Goal: Information Seeking & Learning: Learn about a topic

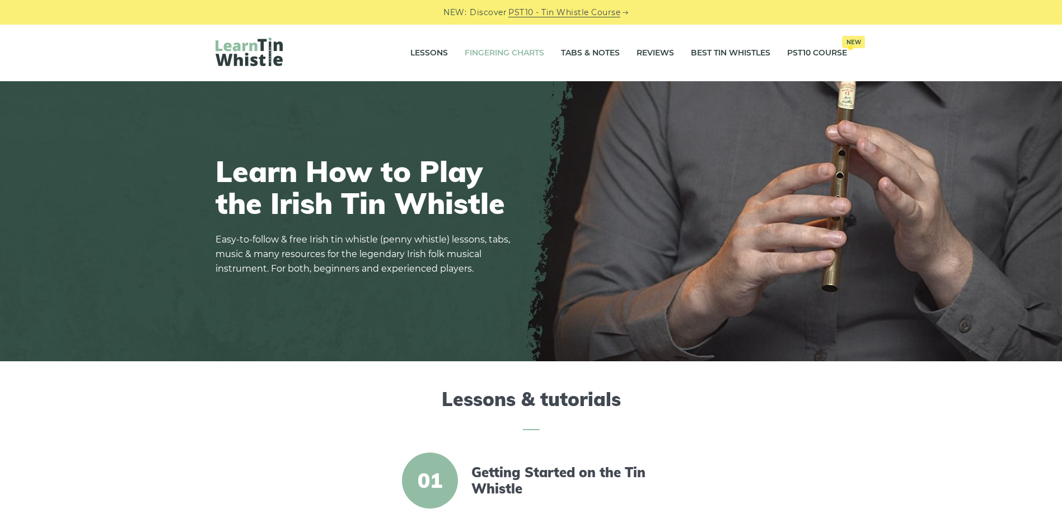
click at [502, 48] on link "Fingering Charts" at bounding box center [503, 53] width 79 height 28
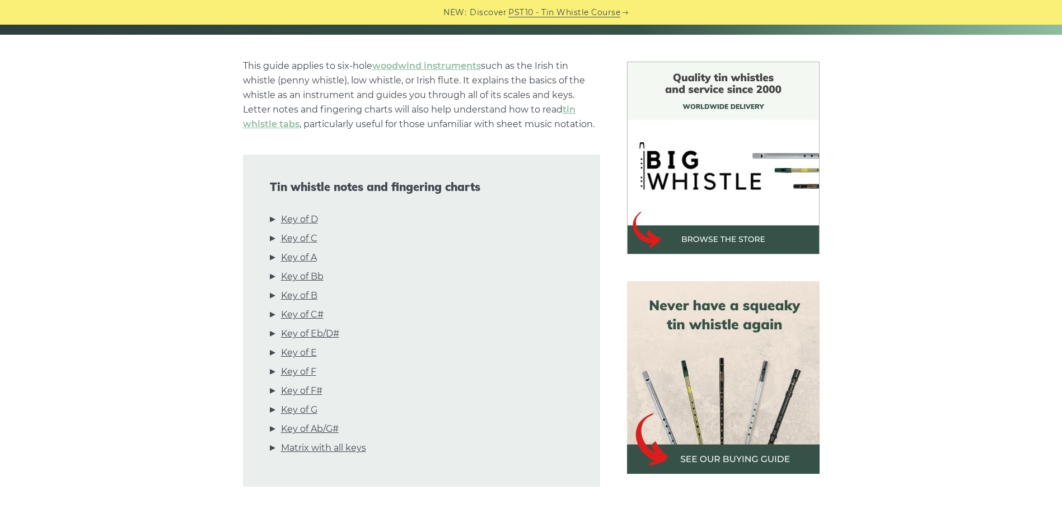
scroll to position [280, 0]
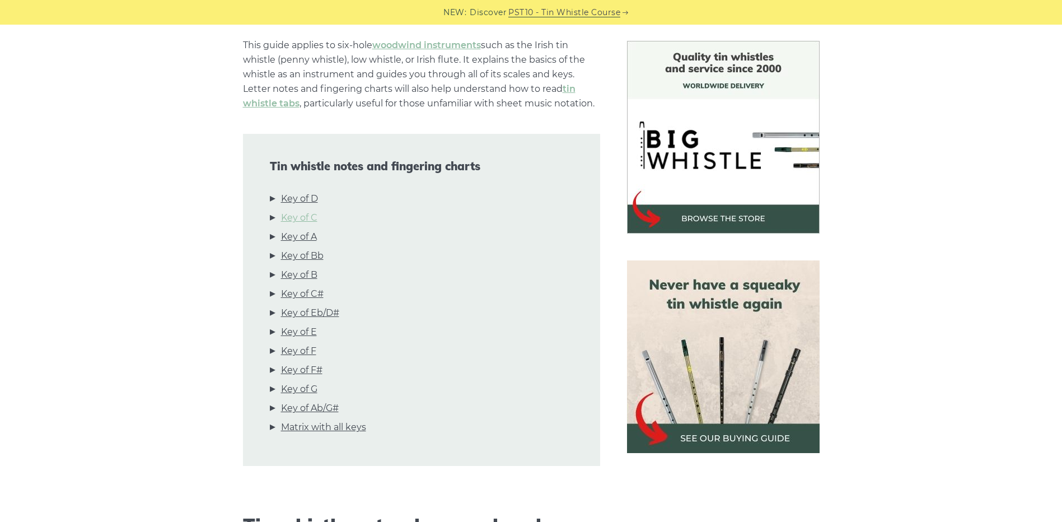
click at [298, 214] on link "Key of C" at bounding box center [299, 217] width 36 height 15
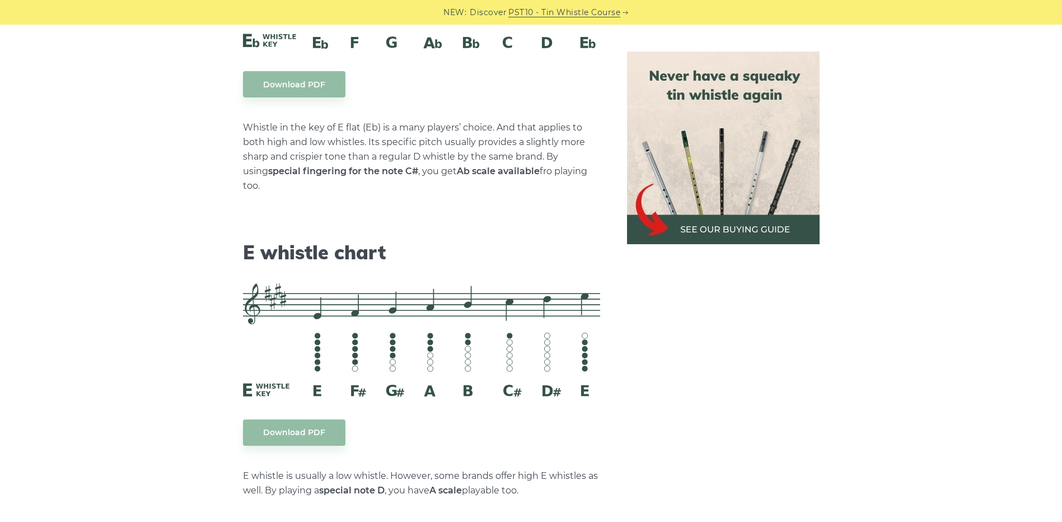
scroll to position [4593, 0]
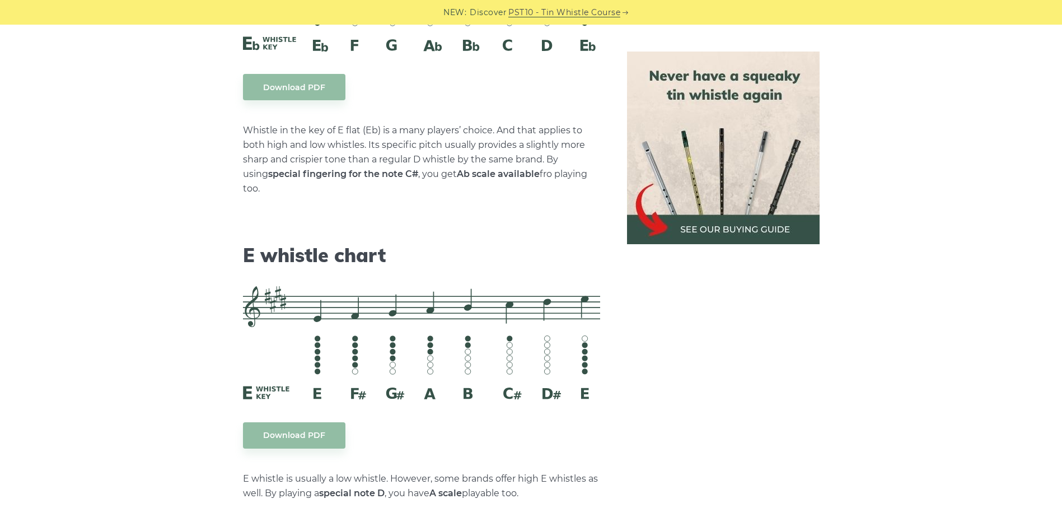
click at [716, 229] on img at bounding box center [723, 147] width 192 height 192
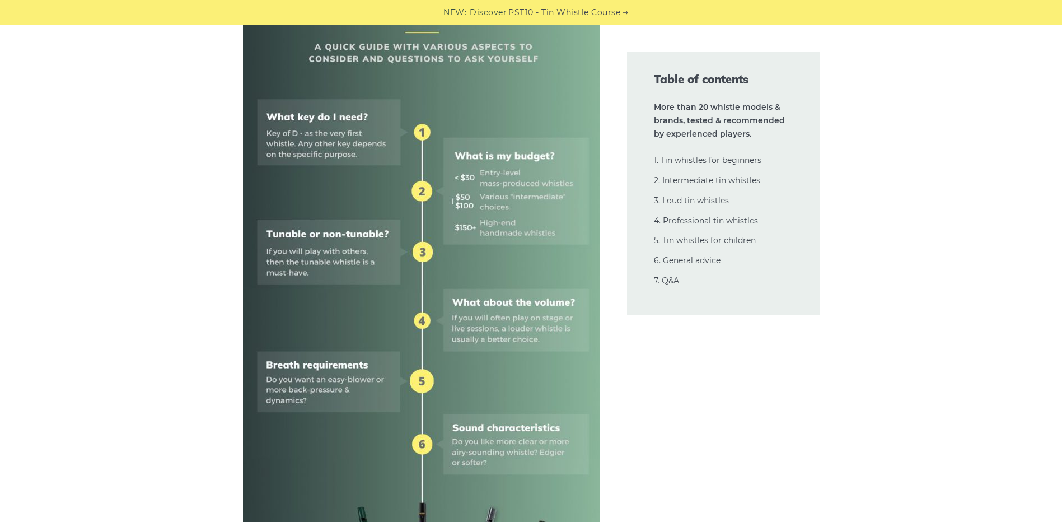
scroll to position [504, 0]
click at [704, 157] on link "1. Tin whistles for beginners" at bounding box center [707, 160] width 107 height 10
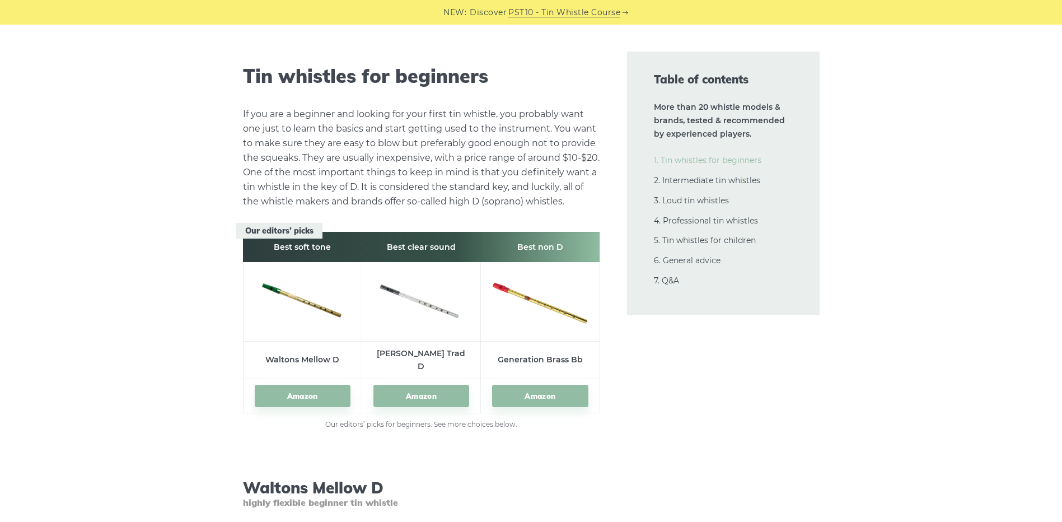
scroll to position [1500, 0]
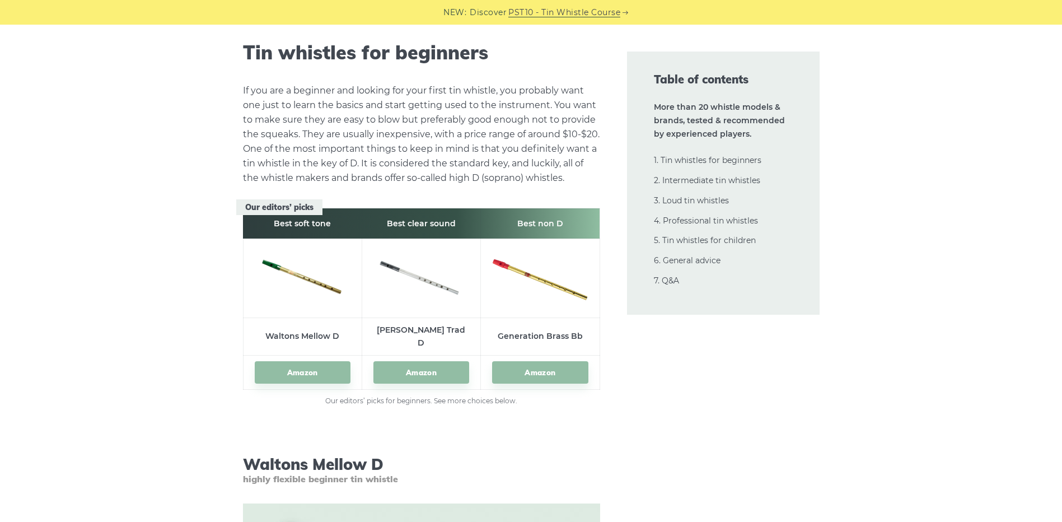
click at [294, 271] on img at bounding box center [303, 275] width 96 height 45
click at [306, 366] on link "Amazon" at bounding box center [303, 372] width 96 height 23
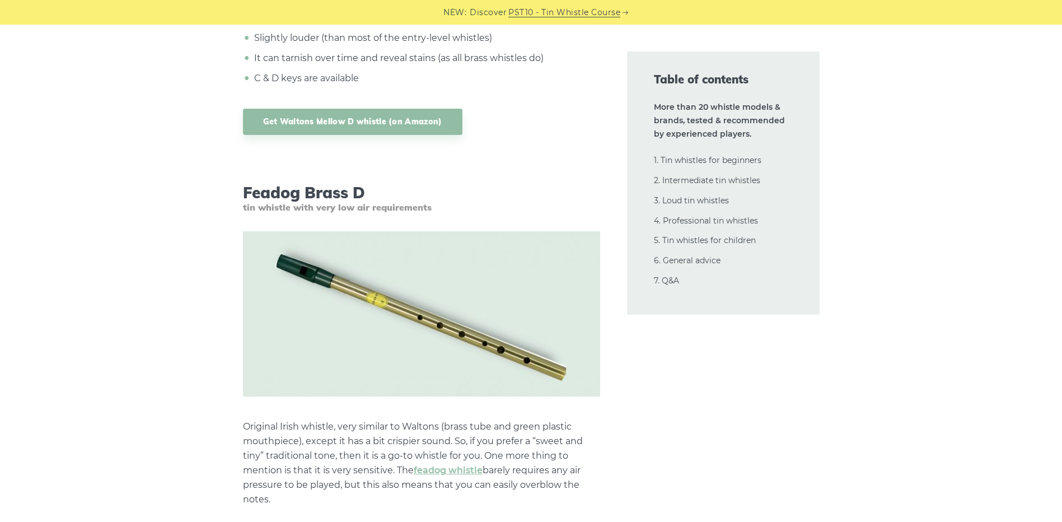
scroll to position [2451, 0]
